Goal: Transaction & Acquisition: Download file/media

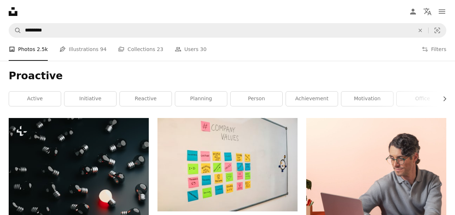
scroll to position [2862, 0]
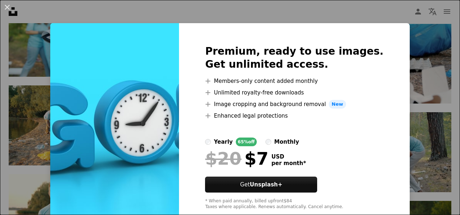
click at [202, 17] on div "An X shape Premium, ready to use images. Get unlimited access. A plus sign Memb…" at bounding box center [230, 107] width 460 height 215
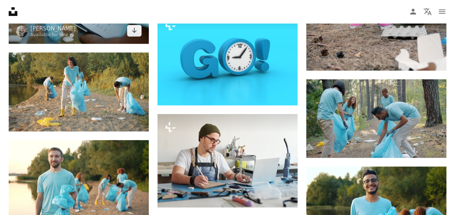
click at [69, 29] on img at bounding box center [79, 4] width 140 height 79
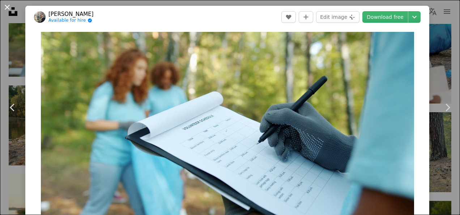
click at [8, 4] on button "An X shape" at bounding box center [7, 7] width 9 height 9
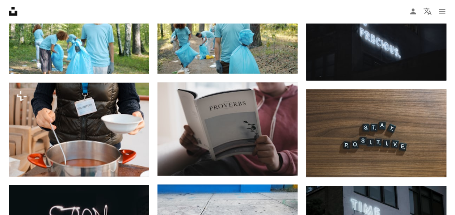
scroll to position [3454, 0]
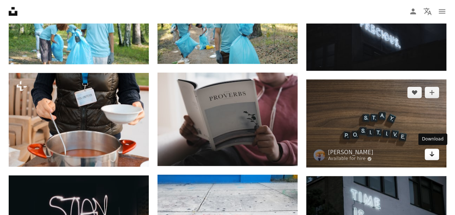
click at [429, 153] on icon "Arrow pointing down" at bounding box center [432, 154] width 6 height 9
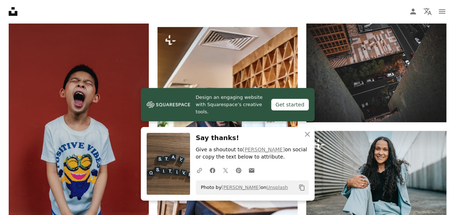
scroll to position [3719, 0]
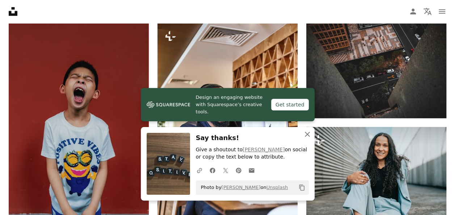
click at [308, 133] on icon "button" at bounding box center [307, 134] width 5 height 5
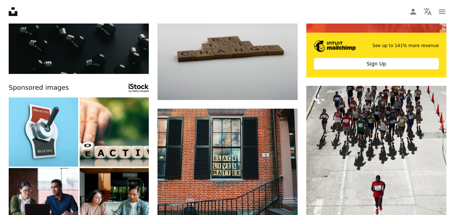
scroll to position [0, 0]
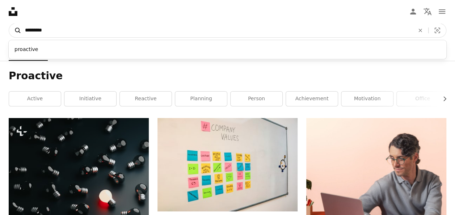
drag, startPoint x: 56, startPoint y: 30, endPoint x: 14, endPoint y: 30, distance: 42.0
click at [14, 30] on form "A magnifying glass ********* proactive An X shape Visual search" at bounding box center [228, 30] width 438 height 14
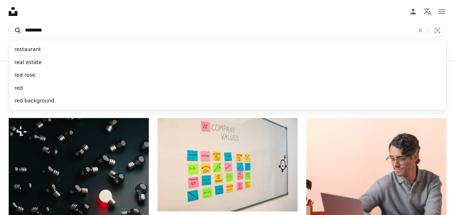
type input "**********"
click button "A magnifying glass" at bounding box center [15, 31] width 12 height 14
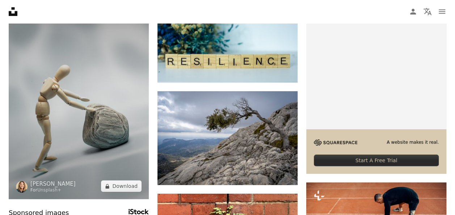
scroll to position [131, 0]
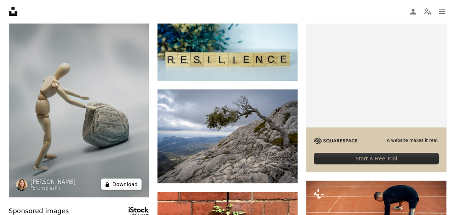
click at [127, 185] on button "A lock Download" at bounding box center [121, 184] width 41 height 12
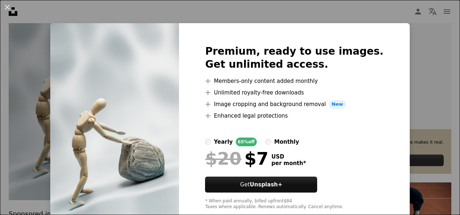
click at [13, 68] on div "An X shape Premium, ready to use images. Get unlimited access. A plus sign Memb…" at bounding box center [230, 107] width 460 height 215
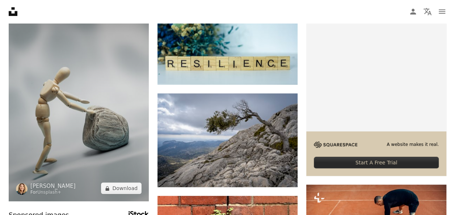
scroll to position [84, 0]
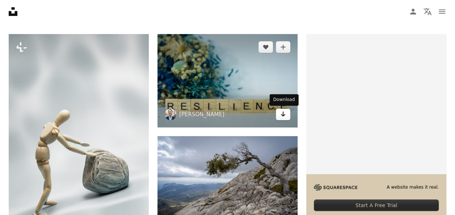
click at [282, 116] on icon "Arrow pointing down" at bounding box center [283, 114] width 6 height 9
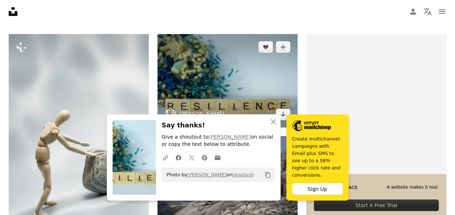
click at [244, 82] on img at bounding box center [227, 80] width 140 height 93
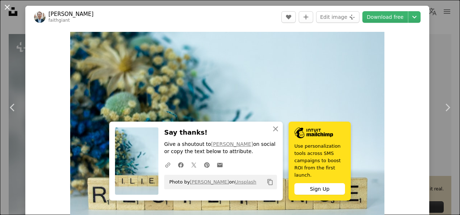
click at [10, 9] on button "An X shape" at bounding box center [7, 7] width 9 height 9
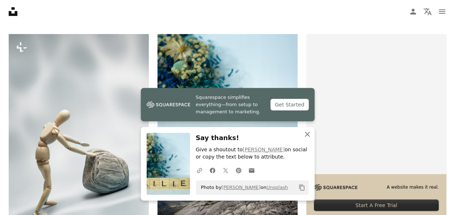
click at [308, 137] on icon "An X shape" at bounding box center [307, 134] width 9 height 9
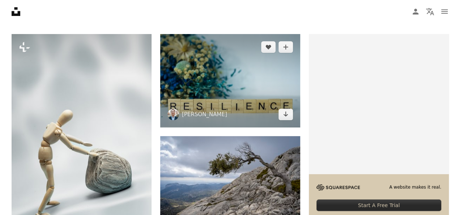
scroll to position [174, 0]
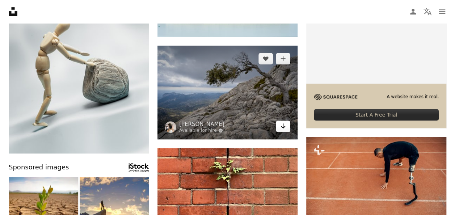
click at [284, 127] on icon "Download" at bounding box center [283, 125] width 5 height 5
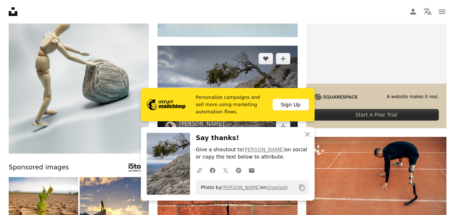
click at [192, 67] on img at bounding box center [227, 92] width 140 height 93
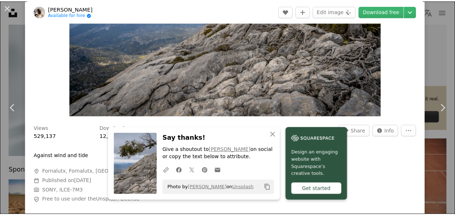
scroll to position [126, 0]
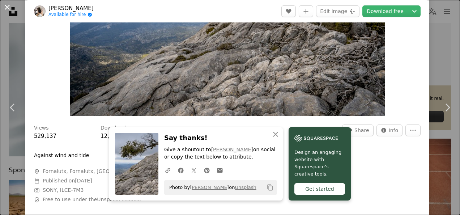
click at [9, 3] on button "An X shape" at bounding box center [7, 7] width 9 height 9
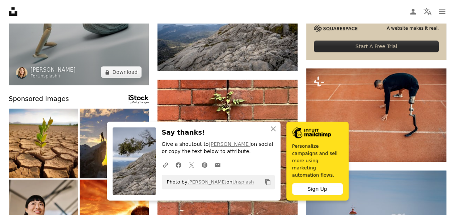
scroll to position [244, 0]
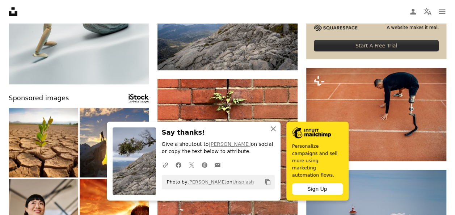
click at [276, 133] on icon "An X shape" at bounding box center [273, 129] width 9 height 9
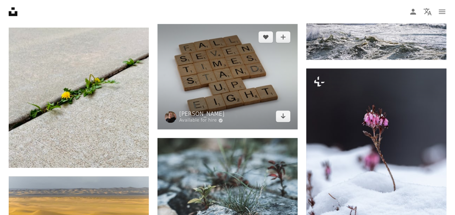
scroll to position [545, 0]
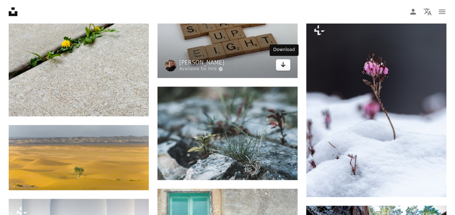
click at [282, 67] on icon "Arrow pointing down" at bounding box center [283, 64] width 6 height 9
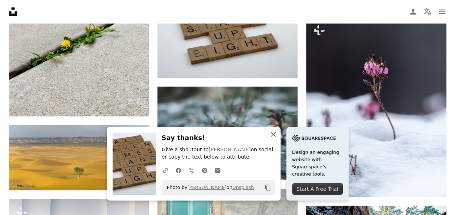
click at [273, 131] on icon "An X shape" at bounding box center [273, 134] width 9 height 9
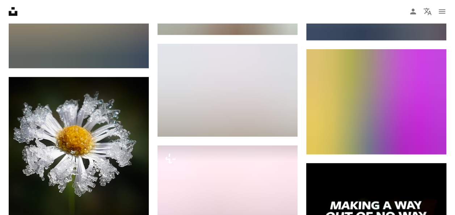
scroll to position [991, 0]
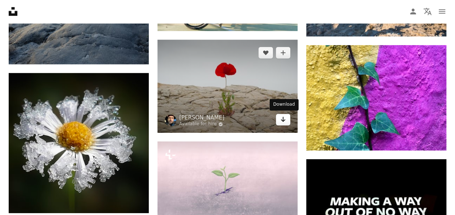
click at [286, 123] on link "Arrow pointing down" at bounding box center [283, 120] width 14 height 12
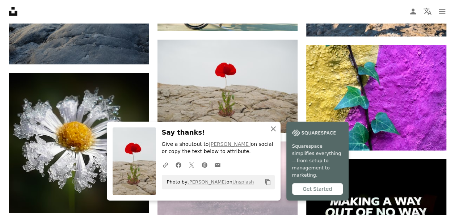
click at [274, 133] on icon "An X shape" at bounding box center [273, 129] width 9 height 9
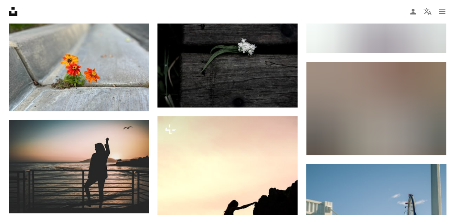
scroll to position [1399, 0]
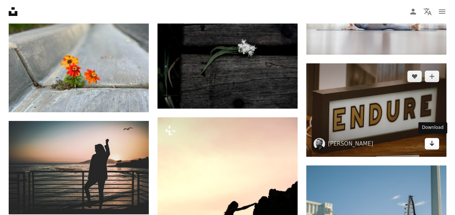
click at [434, 144] on icon "Arrow pointing down" at bounding box center [432, 143] width 6 height 9
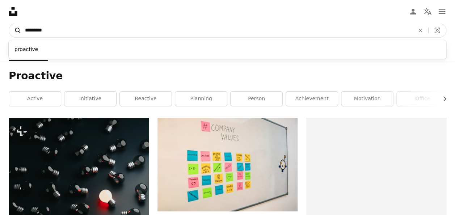
drag, startPoint x: 58, startPoint y: 28, endPoint x: 19, endPoint y: 28, distance: 39.5
click at [19, 28] on form "A magnifying glass ********* proactive An X shape Visual search" at bounding box center [228, 30] width 438 height 14
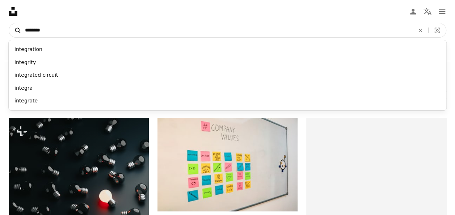
type input "*********"
click button "A magnifying glass" at bounding box center [15, 31] width 12 height 14
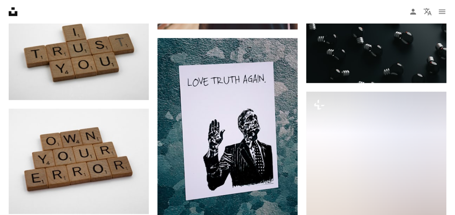
scroll to position [409, 0]
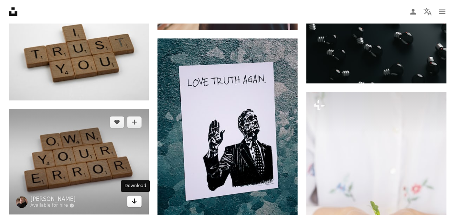
click at [133, 199] on icon "Arrow pointing down" at bounding box center [134, 201] width 6 height 9
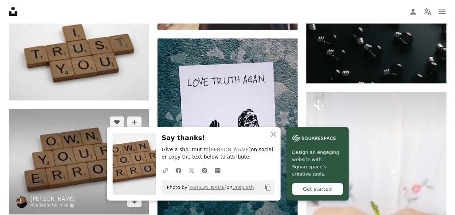
scroll to position [510, 0]
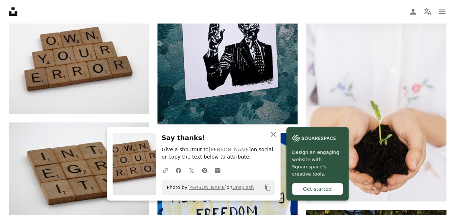
click at [273, 134] on icon "button" at bounding box center [273, 134] width 5 height 5
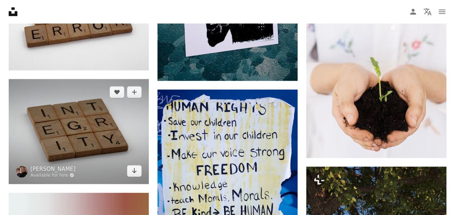
scroll to position [557, 0]
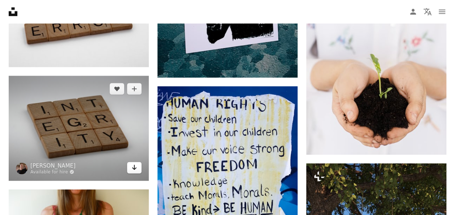
click at [131, 167] on icon "Arrow pointing down" at bounding box center [134, 167] width 6 height 9
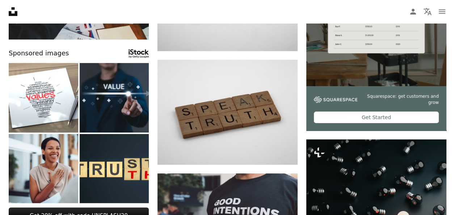
scroll to position [229, 0]
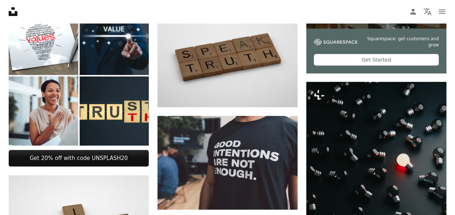
click at [191, 13] on nav "Unsplash logo Unsplash Home A photo Pen Tool A compass A stack of folders Downl…" at bounding box center [227, 11] width 455 height 23
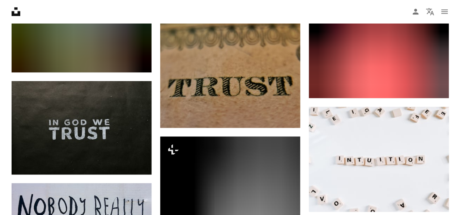
scroll to position [1686, 0]
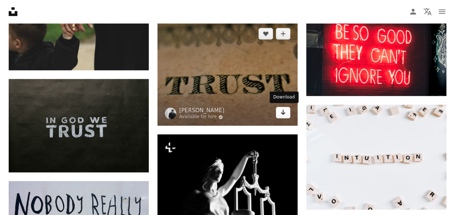
click at [283, 115] on link "Arrow pointing down" at bounding box center [283, 113] width 14 height 12
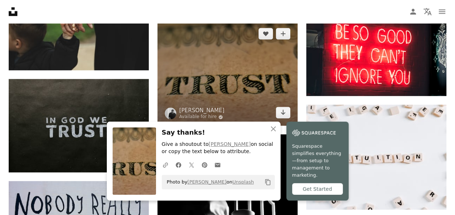
click at [191, 28] on img at bounding box center [227, 73] width 140 height 105
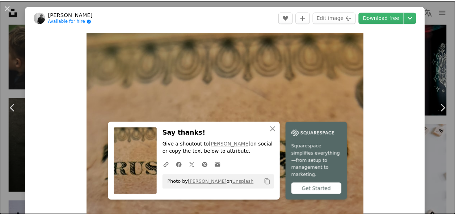
scroll to position [118, 0]
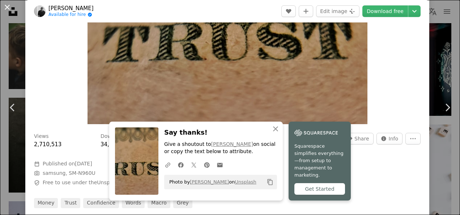
click at [6, 4] on button "An X shape" at bounding box center [7, 7] width 9 height 9
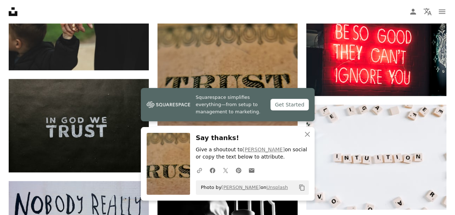
scroll to position [1817, 0]
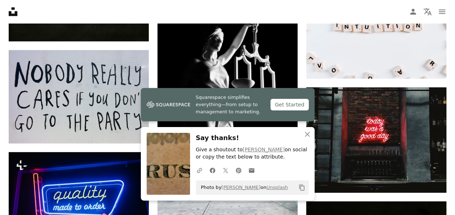
click at [185, 10] on nav "Unsplash logo Unsplash Home A photo Pen Tool A compass A stack of folders Downl…" at bounding box center [227, 11] width 455 height 23
click at [167, 12] on nav "Unsplash logo Unsplash Home A photo Pen Tool A compass A stack of folders Downl…" at bounding box center [227, 11] width 455 height 23
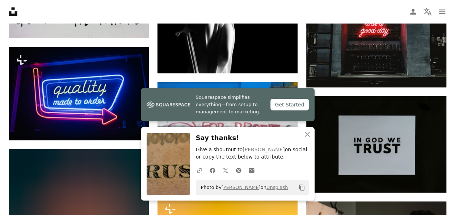
scroll to position [1929, 0]
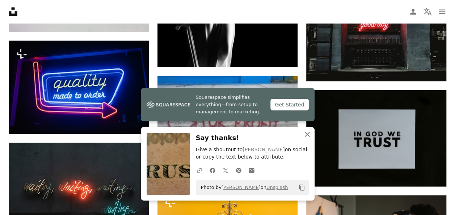
click at [307, 138] on icon "An X shape" at bounding box center [307, 134] width 9 height 9
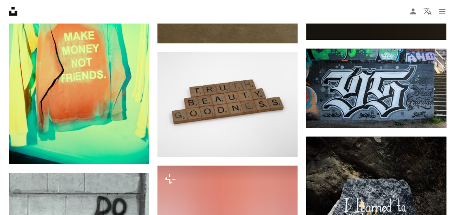
scroll to position [4778, 0]
